Goal: Task Accomplishment & Management: Manage account settings

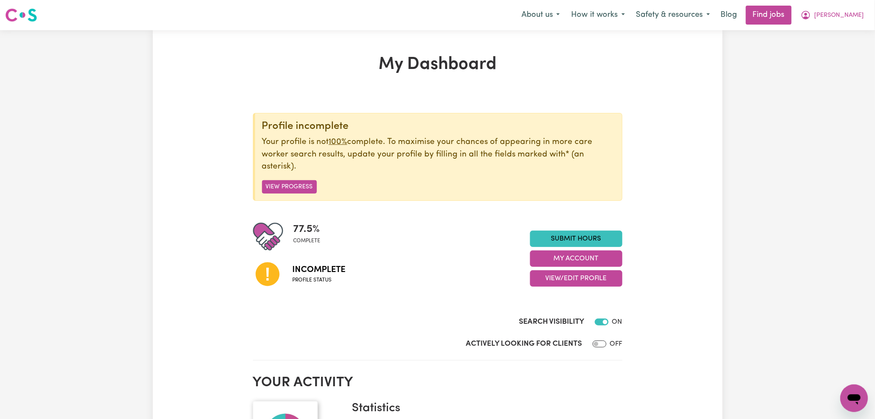
scroll to position [115, 0]
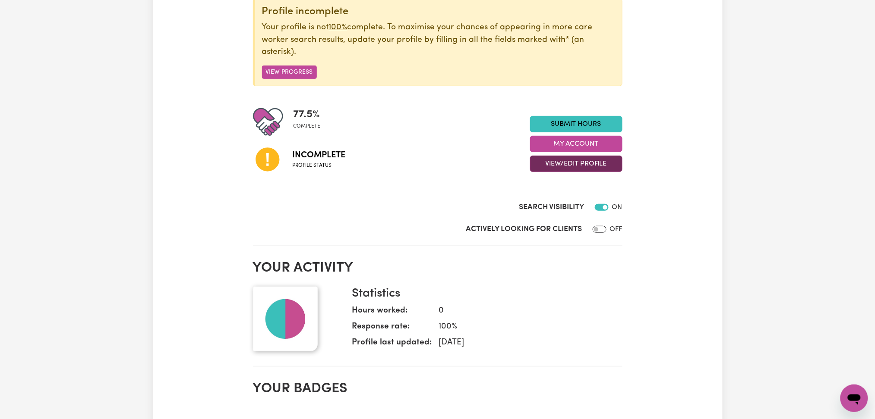
click at [556, 166] on button "View/Edit Profile" at bounding box center [576, 164] width 92 height 16
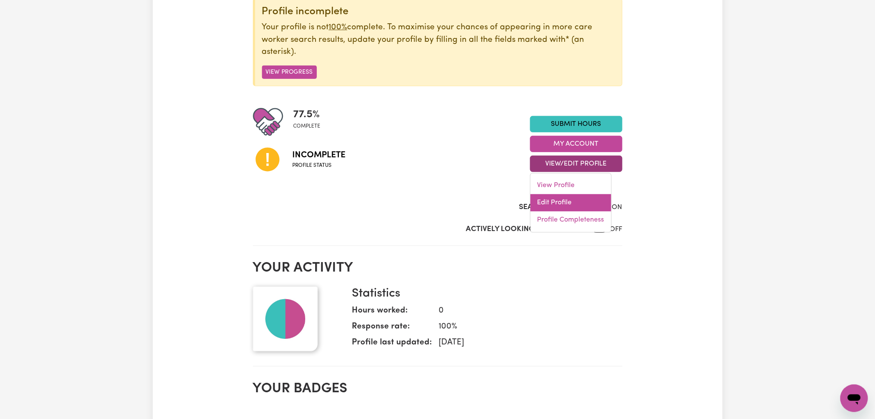
click at [555, 207] on link "Edit Profile" at bounding box center [570, 203] width 81 height 17
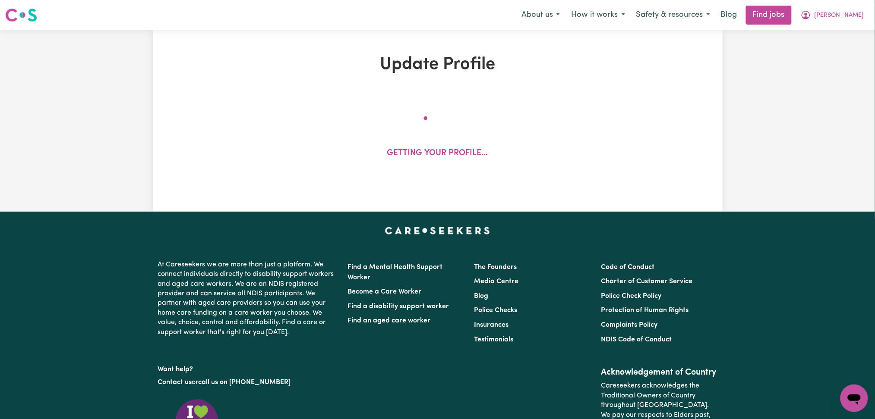
select select "[DEMOGRAPHIC_DATA]"
select select "[DEMOGRAPHIC_DATA] Work Visa"
select select "Studying a healthcare related degree or qualification"
select select "60"
select select "65"
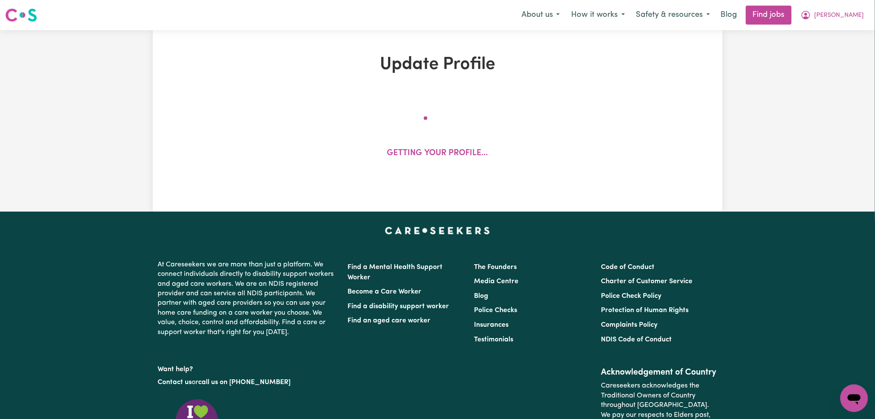
select select "85"
select select "120"
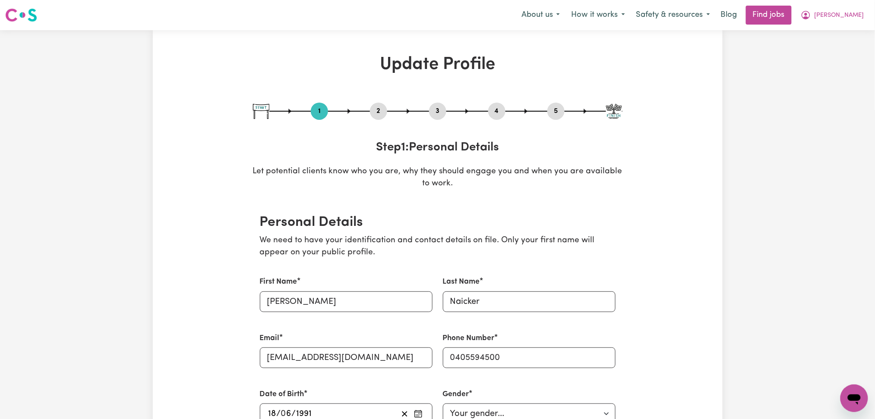
click at [377, 103] on div "2" at bounding box center [378, 111] width 17 height 17
click at [377, 111] on button "2" at bounding box center [378, 111] width 17 height 11
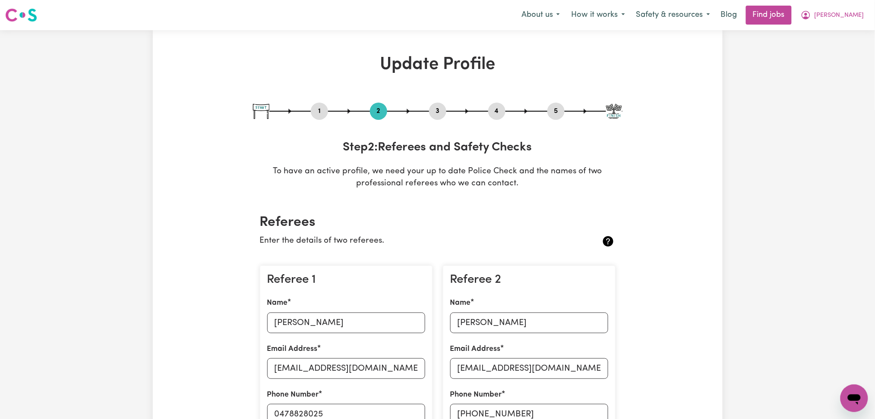
scroll to position [173, 0]
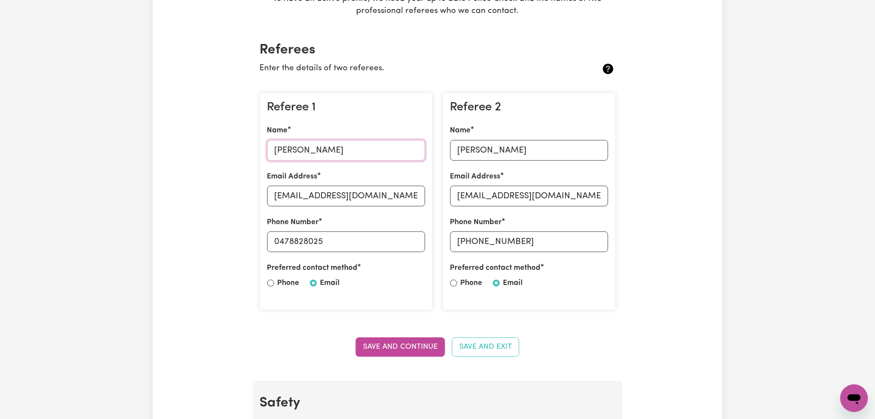
click at [326, 158] on input "[PERSON_NAME]" at bounding box center [346, 150] width 158 height 21
click at [389, 189] on input "[EMAIL_ADDRESS][DOMAIN_NAME]" at bounding box center [346, 196] width 158 height 21
drag, startPoint x: 278, startPoint y: 238, endPoint x: 353, endPoint y: 247, distance: 75.6
click at [353, 247] on input "0478828025" at bounding box center [346, 242] width 158 height 21
click at [482, 149] on input "[PERSON_NAME]" at bounding box center [529, 150] width 158 height 21
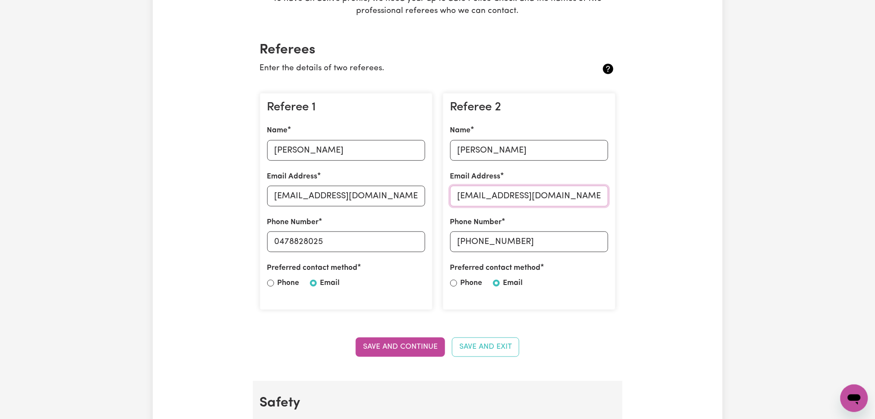
drag, startPoint x: 539, startPoint y: 205, endPoint x: 523, endPoint y: 196, distance: 18.2
click at [539, 205] on input "[EMAIL_ADDRESS][DOMAIN_NAME]" at bounding box center [529, 196] width 158 height 21
click at [519, 192] on input "[EMAIL_ADDRESS][DOMAIN_NAME]" at bounding box center [529, 196] width 158 height 21
drag, startPoint x: 473, startPoint y: 243, endPoint x: 543, endPoint y: 243, distance: 69.9
click at [543, 243] on input "[PHONE_NUMBER]" at bounding box center [529, 242] width 158 height 21
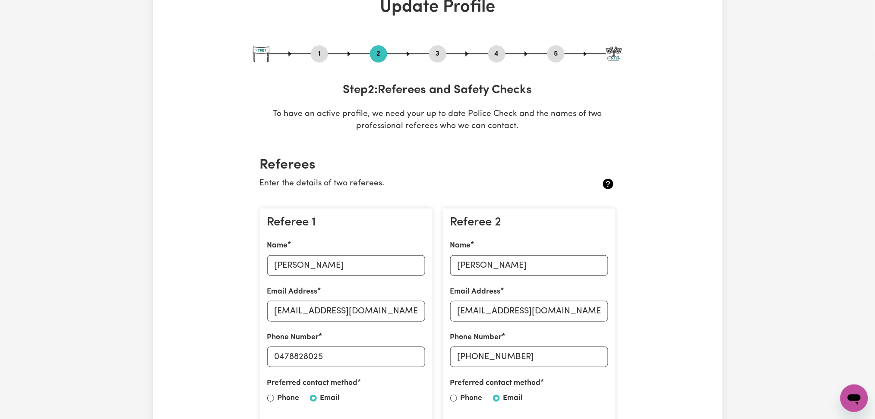
scroll to position [0, 0]
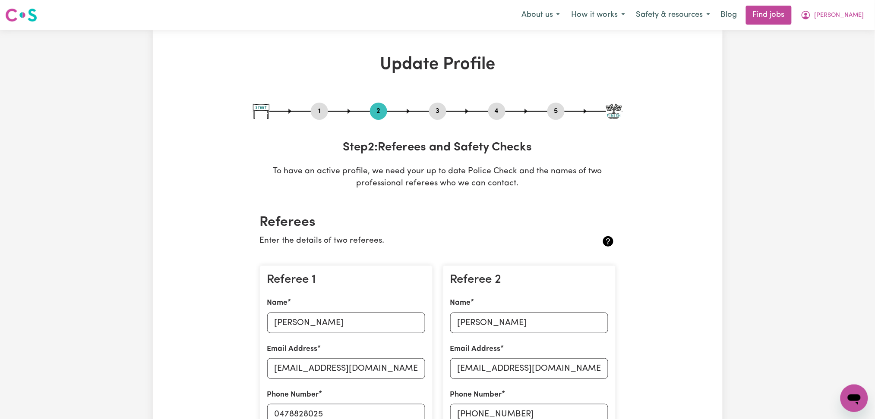
click at [432, 110] on button "3" at bounding box center [437, 111] width 17 height 11
select select "Certificate III (Individual Support)"
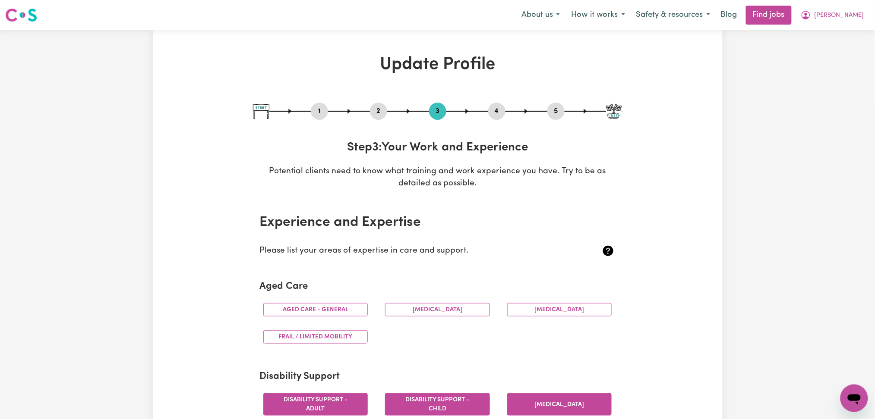
click at [495, 112] on button "4" at bounding box center [496, 111] width 17 height 11
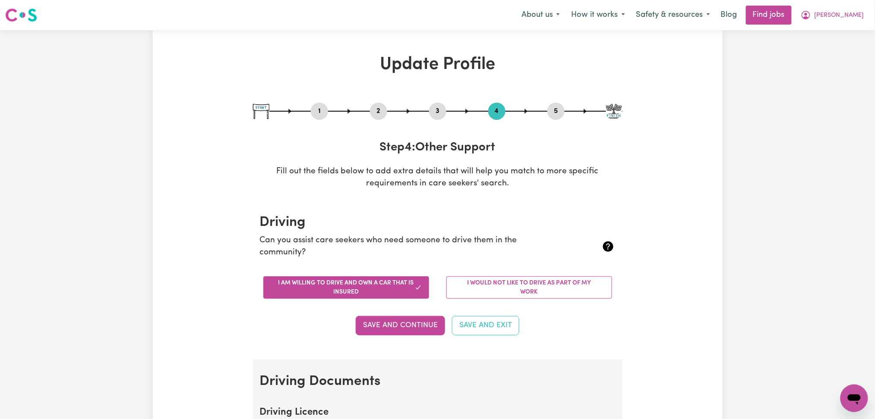
click at [567, 112] on div "1 2 3 4 5" at bounding box center [437, 111] width 369 height 17
click at [560, 112] on button "5" at bounding box center [555, 111] width 17 height 11
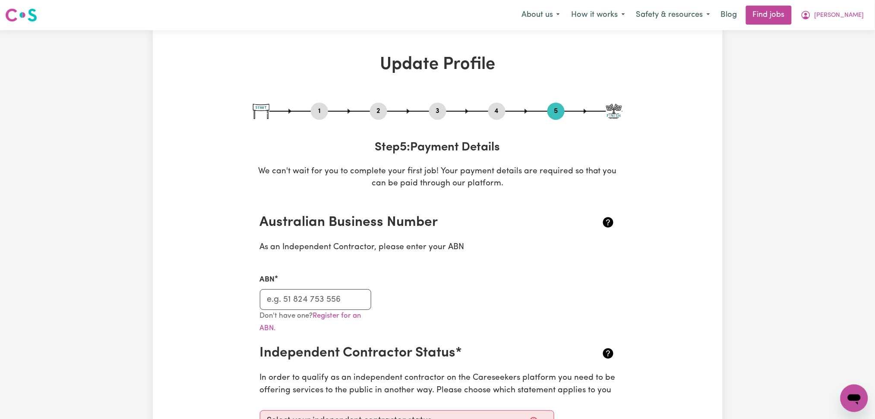
scroll to position [115, 0]
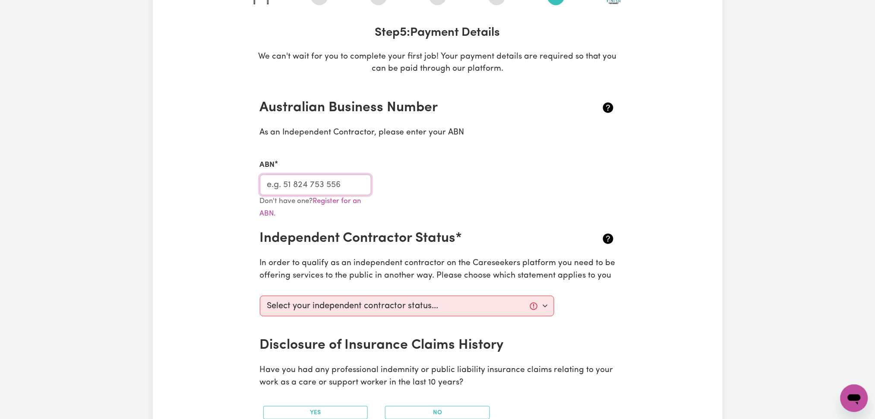
click at [333, 181] on input "ABN" at bounding box center [316, 185] width 112 height 21
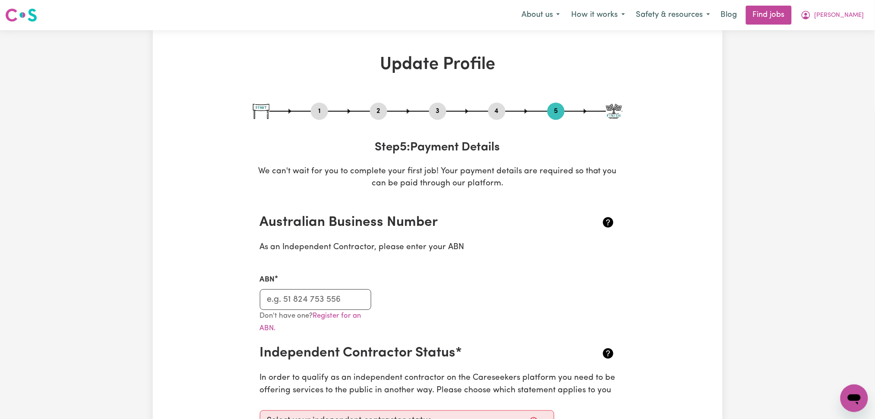
click at [324, 110] on button "1" at bounding box center [319, 111] width 17 height 11
select select "[DEMOGRAPHIC_DATA]"
select select "[DEMOGRAPHIC_DATA] Work Visa"
select select "Studying a healthcare related degree or qualification"
select select "60"
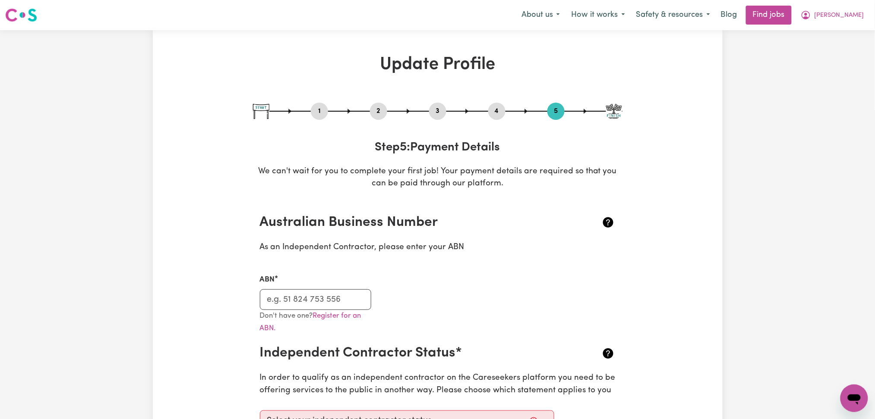
select select "65"
select select "85"
select select "120"
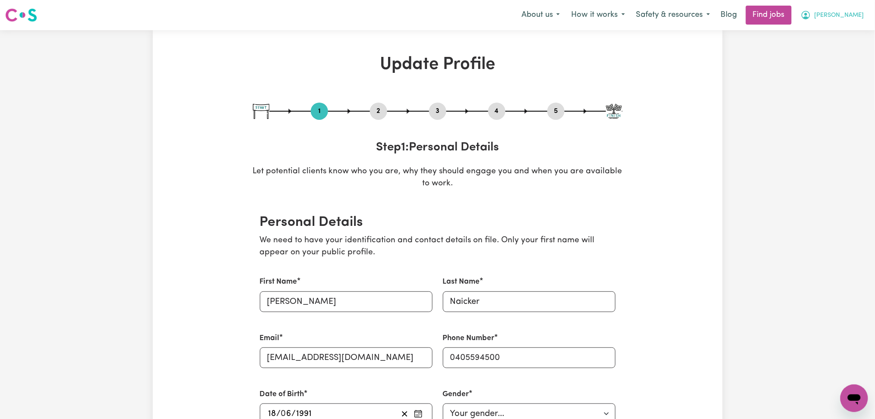
click at [856, 17] on span "[PERSON_NAME]" at bounding box center [839, 15] width 50 height 9
click at [835, 57] on link "My Dashboard" at bounding box center [835, 49] width 68 height 16
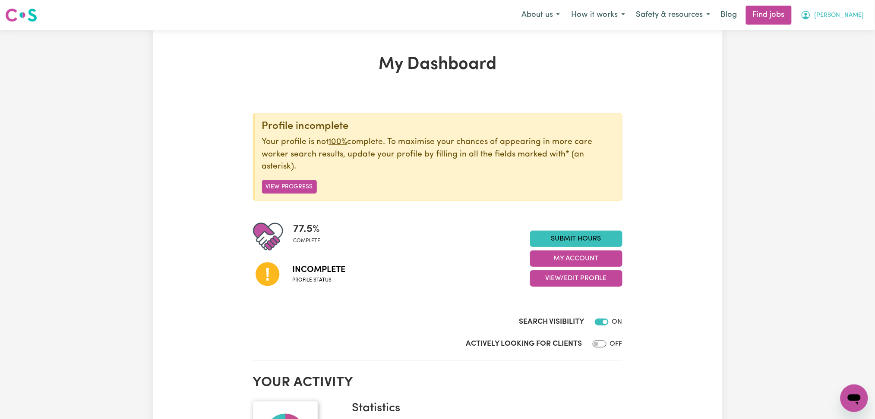
click at [857, 15] on span "[PERSON_NAME]" at bounding box center [839, 15] width 50 height 9
click at [831, 72] on link "Logout" at bounding box center [835, 66] width 68 height 16
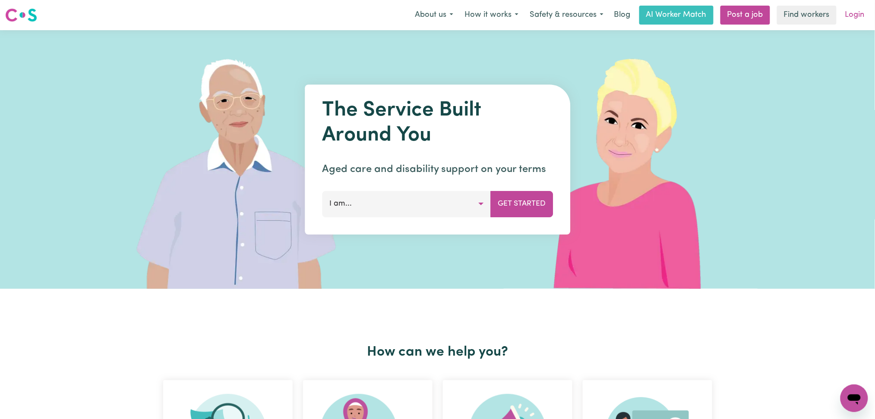
click at [861, 12] on link "Login" at bounding box center [855, 15] width 30 height 19
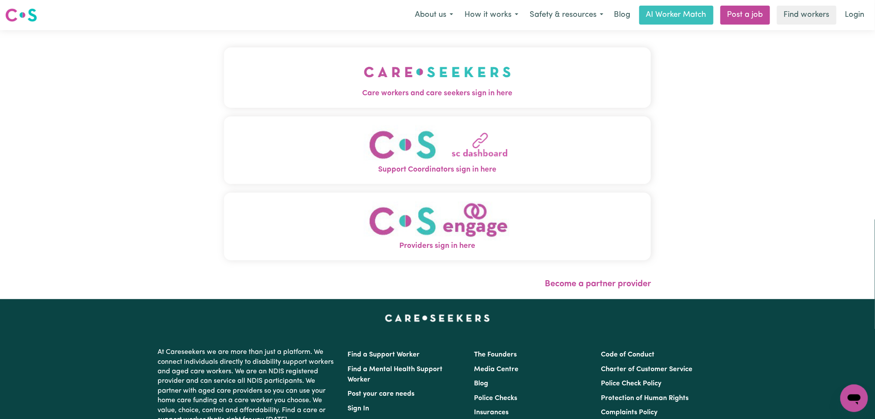
click at [453, 76] on div "Care workers and care seekers sign in here Support Coordinators sign in here Pr…" at bounding box center [438, 164] width 438 height 269
drag, startPoint x: 354, startPoint y: 65, endPoint x: 340, endPoint y: 112, distance: 49.0
click at [354, 66] on button "Care workers and care seekers sign in here" at bounding box center [437, 77] width 427 height 60
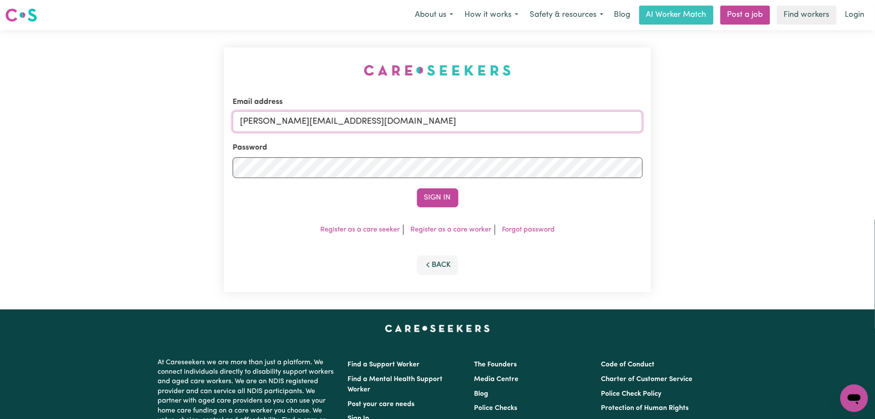
drag, startPoint x: 318, startPoint y: 120, endPoint x: 312, endPoint y: 131, distance: 12.4
click at [318, 120] on input "[PERSON_NAME][EMAIL_ADDRESS][DOMAIN_NAME]" at bounding box center [438, 121] width 410 height 21
drag, startPoint x: 284, startPoint y: 117, endPoint x: 489, endPoint y: 151, distance: 207.7
click at [512, 134] on form "Email address Superuser~[EMAIL_ADDRESS][DOMAIN_NAME] Password Sign In" at bounding box center [438, 152] width 410 height 111
type input "Superuser~[EMAIL_ADDRESS][DOMAIN_NAME]"
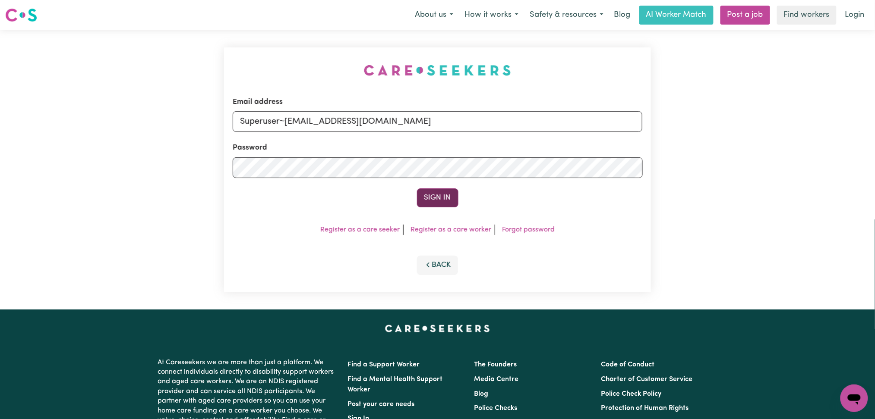
click at [437, 202] on button "Sign In" at bounding box center [437, 198] width 41 height 19
